Goal: Information Seeking & Learning: Learn about a topic

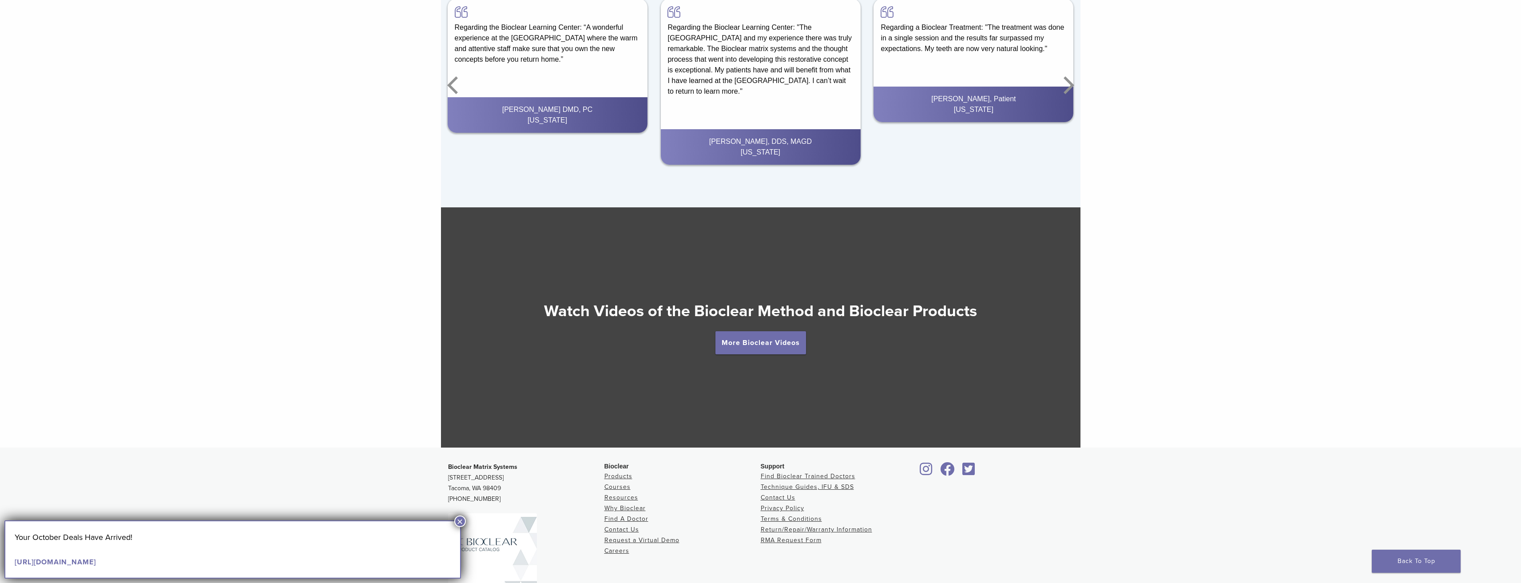
scroll to position [1730, 0]
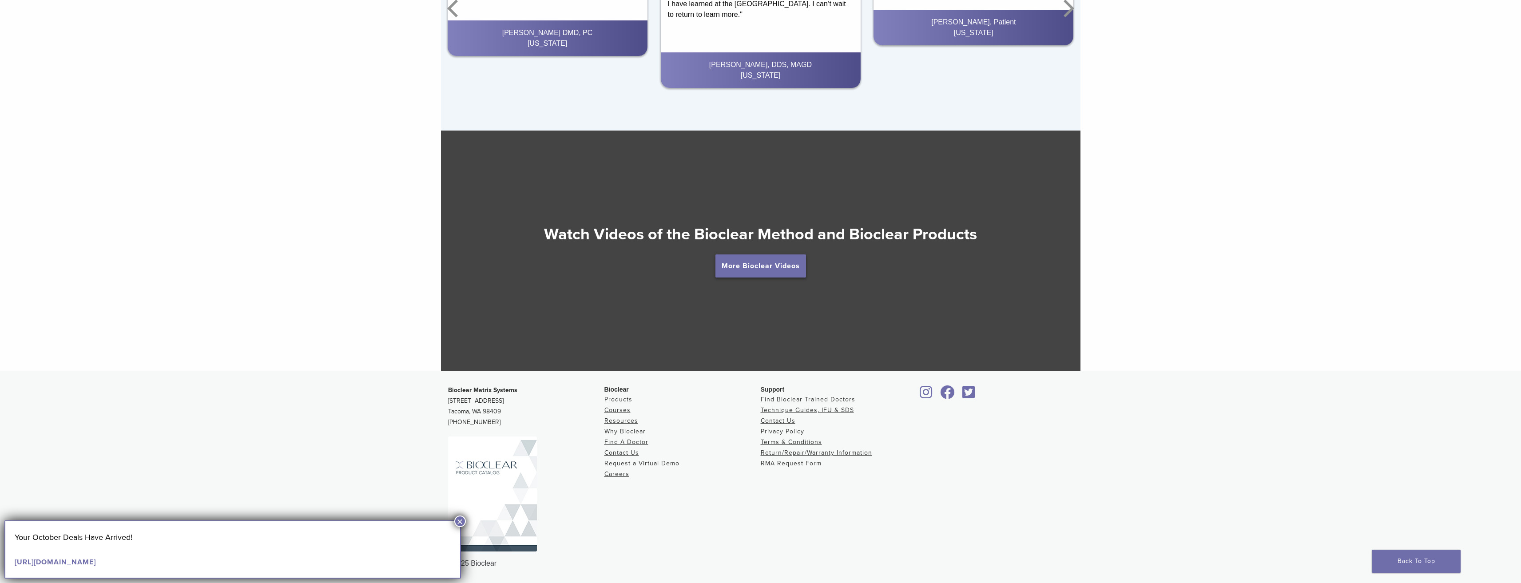
click at [773, 274] on link "More Bioclear Videos" at bounding box center [761, 266] width 91 height 23
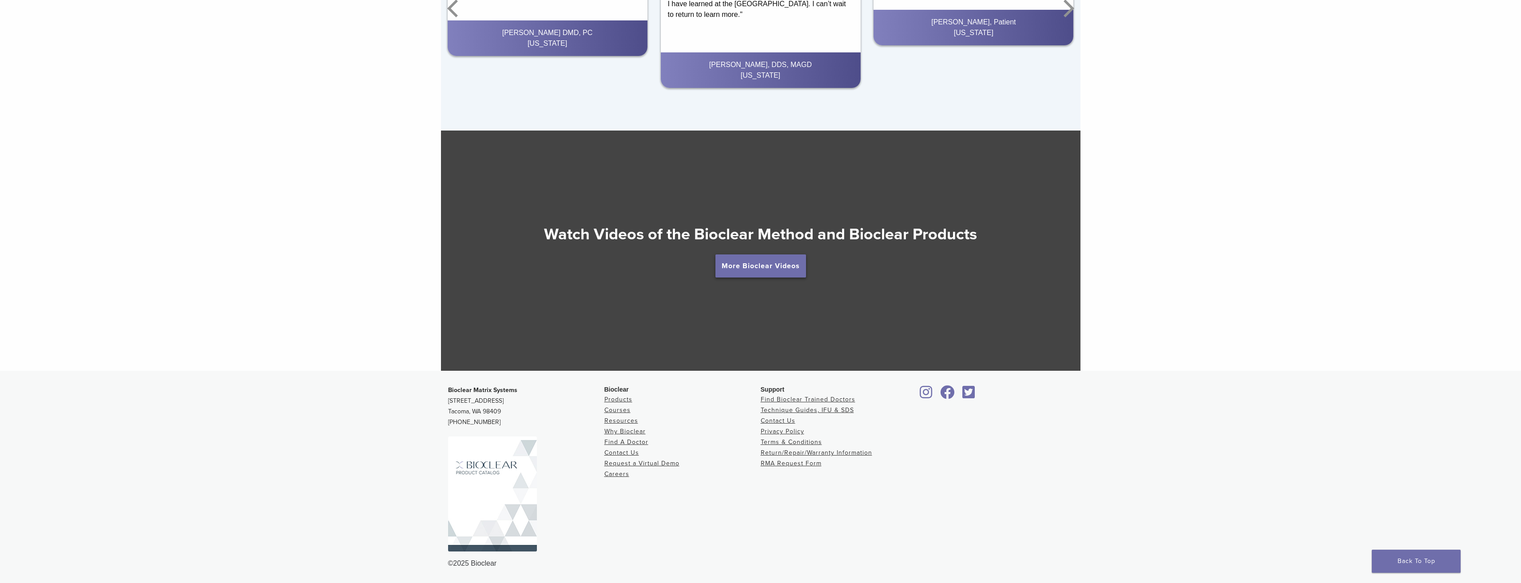
click at [748, 263] on link "More Bioclear Videos" at bounding box center [761, 266] width 91 height 23
click at [623, 411] on link "Courses" at bounding box center [618, 410] width 26 height 8
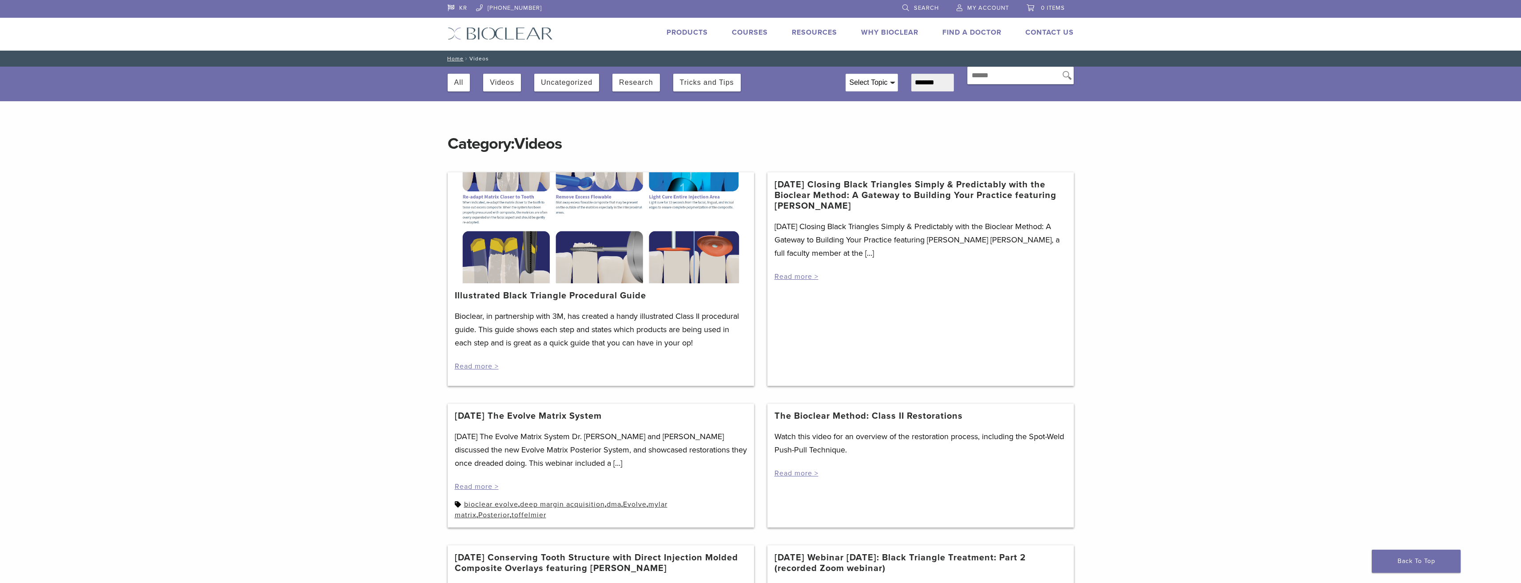
click at [868, 193] on link "[DATE] Closing Black Triangles Simply & Predictably with the Bioclear Method: A…" at bounding box center [921, 195] width 292 height 32
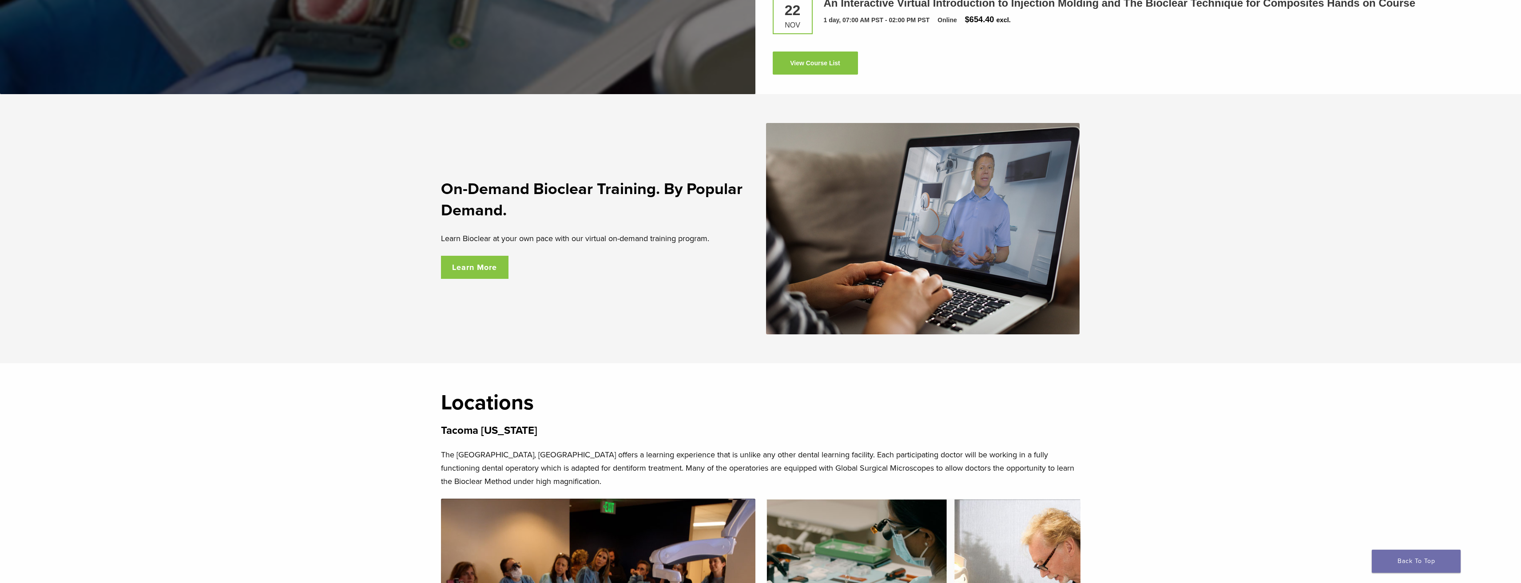
scroll to position [1732, 0]
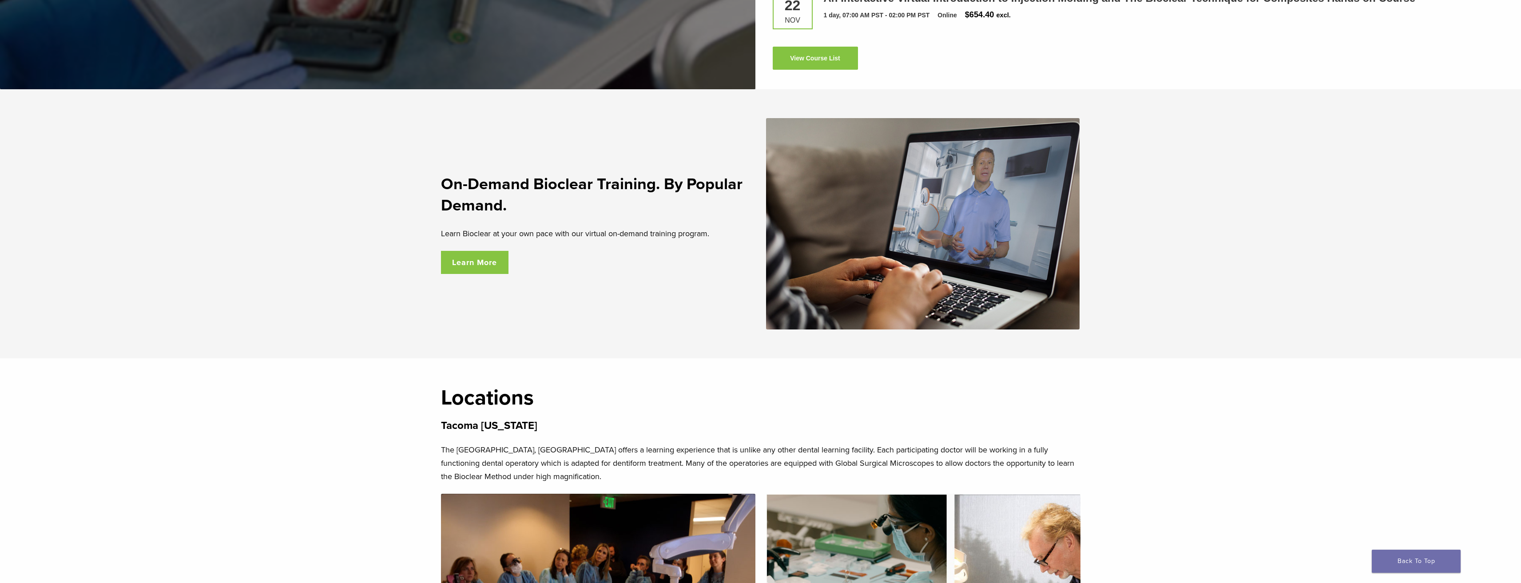
click at [476, 266] on link "Learn More" at bounding box center [475, 262] width 68 height 23
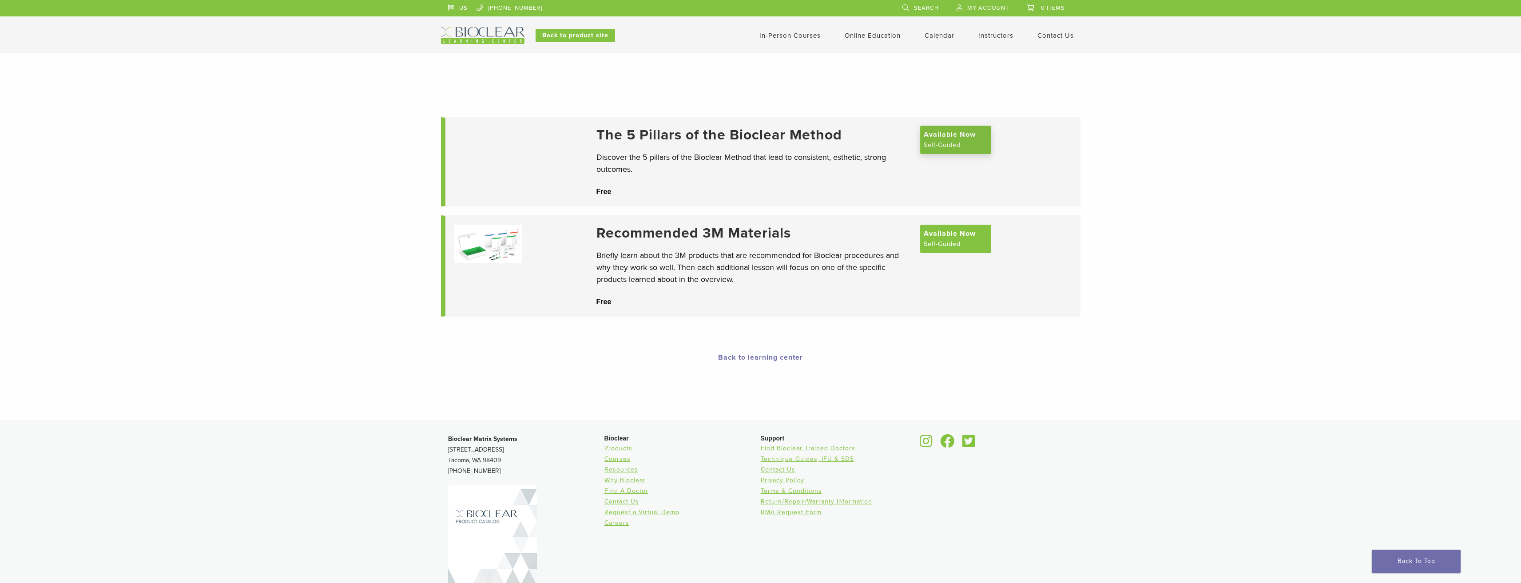
click at [954, 140] on span "Available Now" at bounding box center [950, 134] width 52 height 11
click at [780, 358] on link "Back to learning center" at bounding box center [760, 357] width 85 height 9
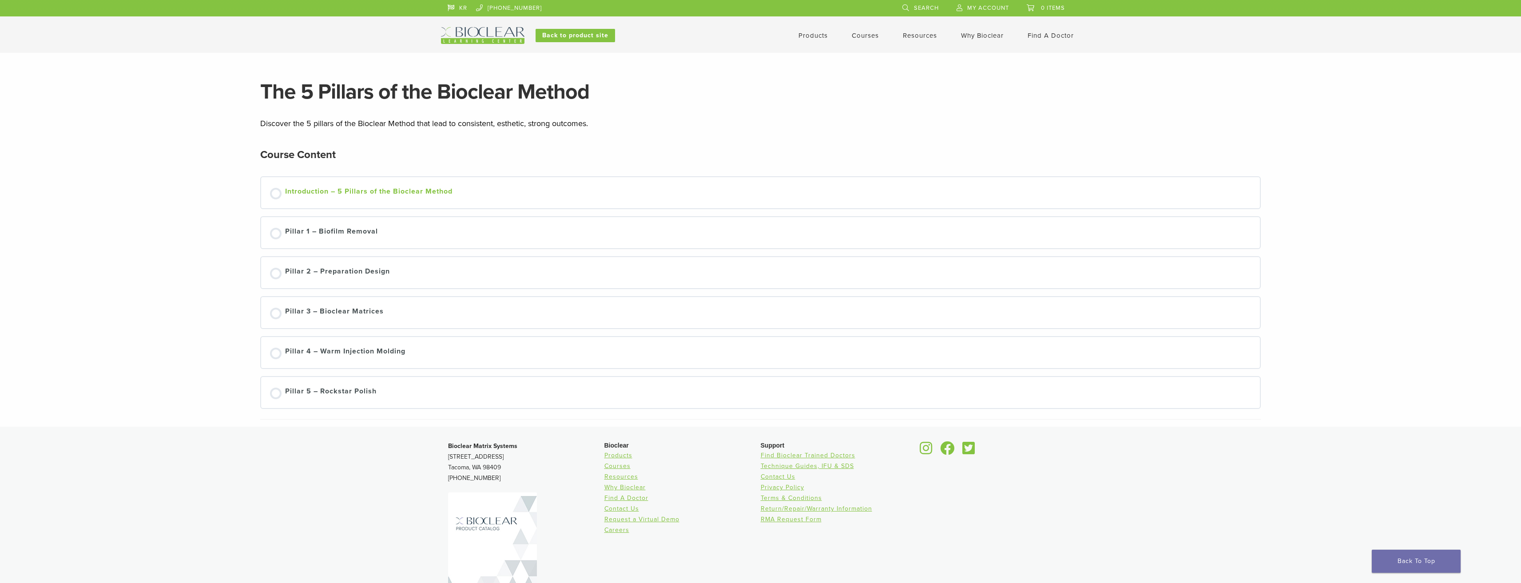
click at [409, 194] on div "Introduction – 5 Pillars of the Bioclear Method" at bounding box center [368, 192] width 167 height 13
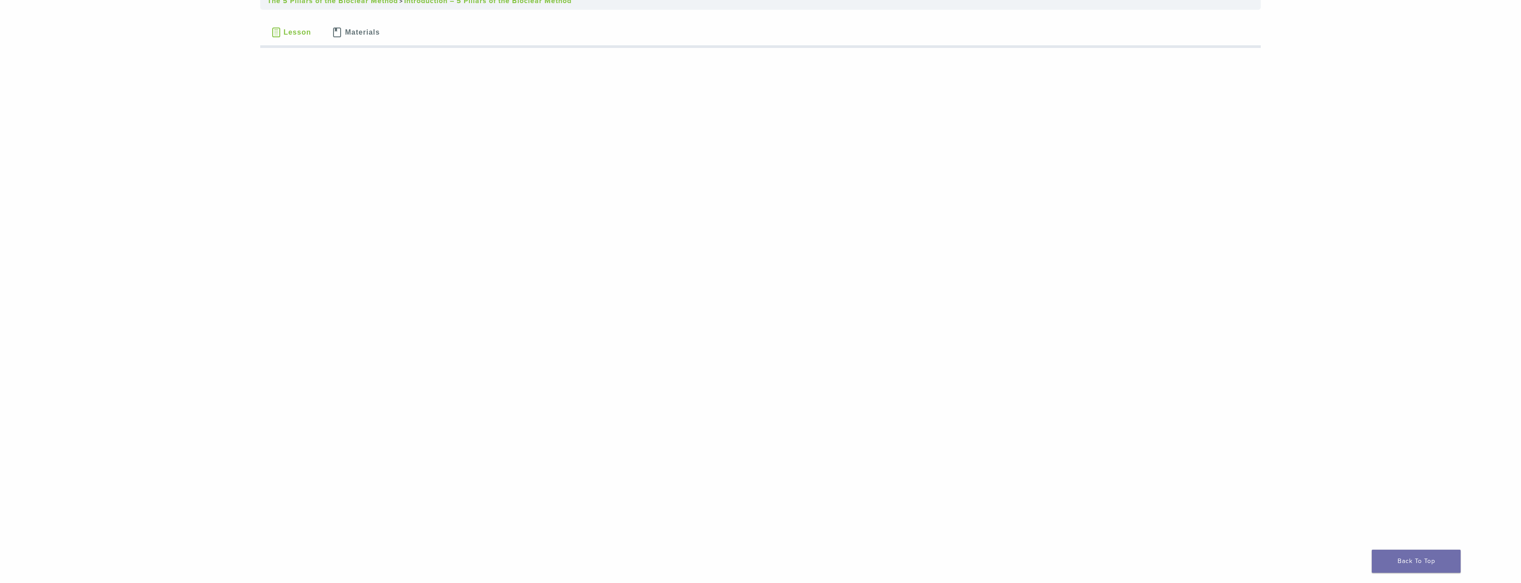
scroll to position [178, 0]
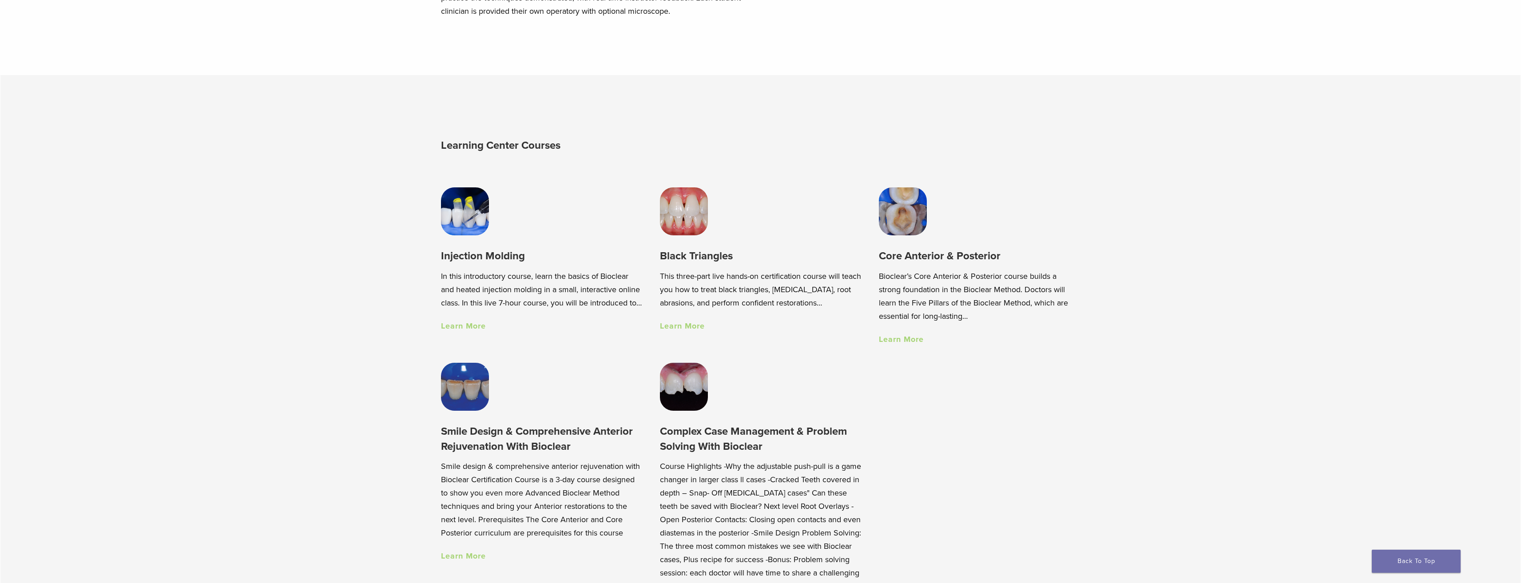
scroll to position [844, 0]
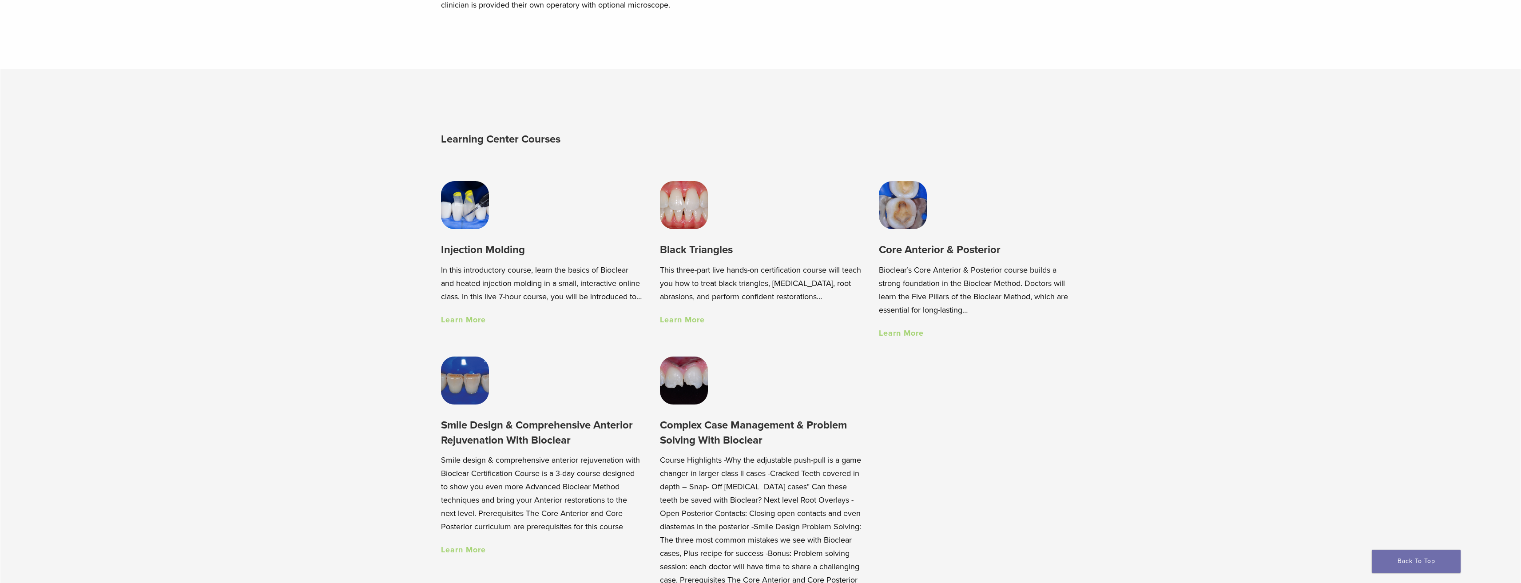
click at [455, 215] on img at bounding box center [465, 205] width 48 height 48
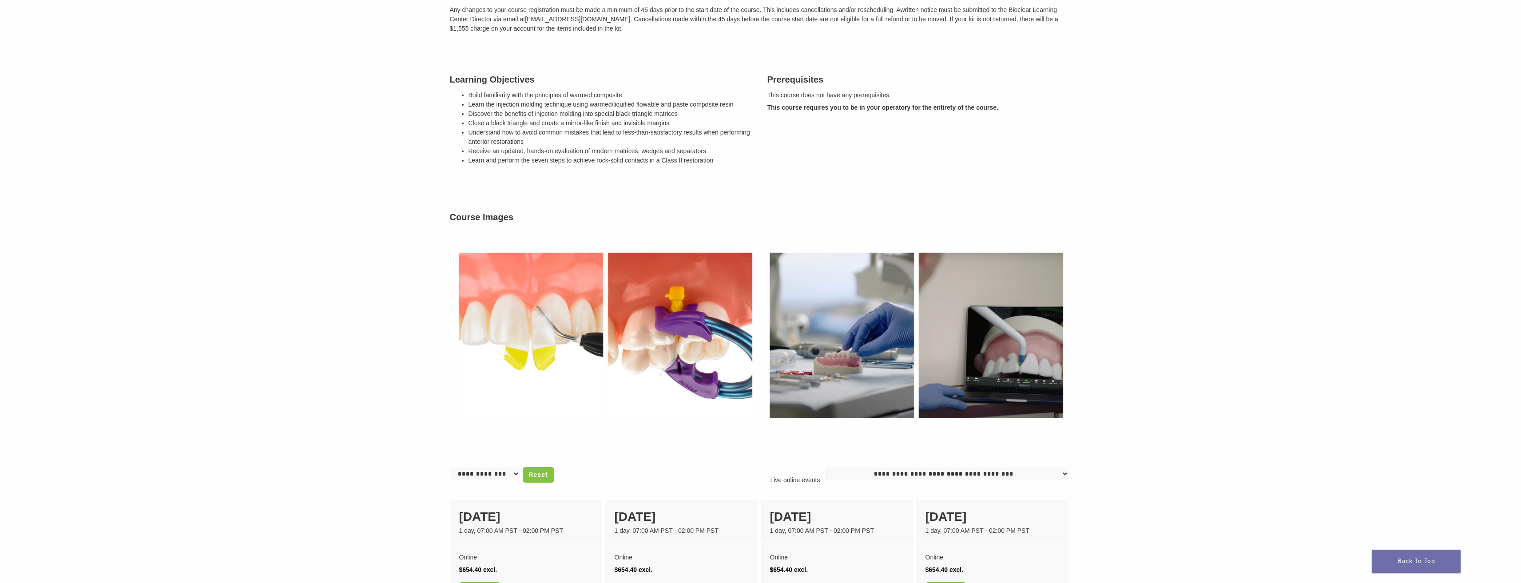
scroll to position [266, 0]
